Goal: Ask a question

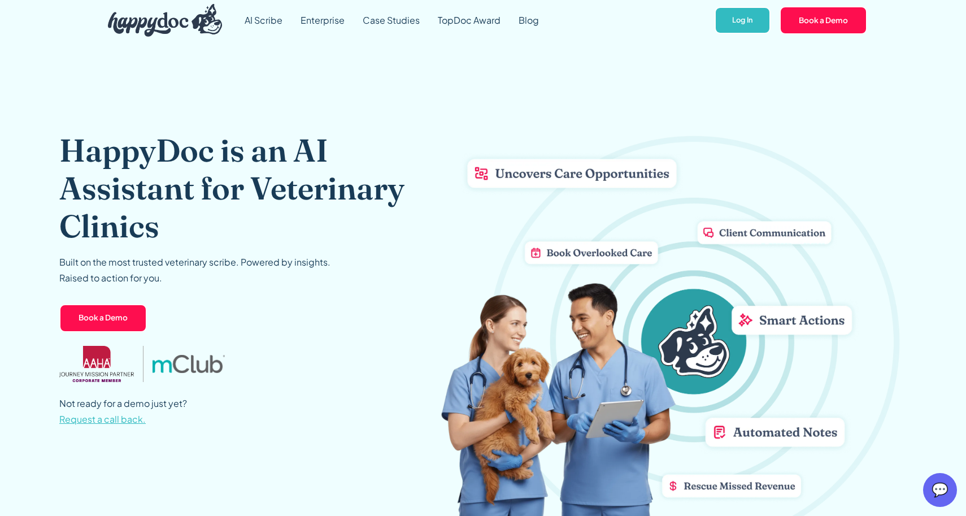
click at [936, 499] on div "💬" at bounding box center [940, 490] width 34 height 34
